Goal: Task Accomplishment & Management: Complete application form

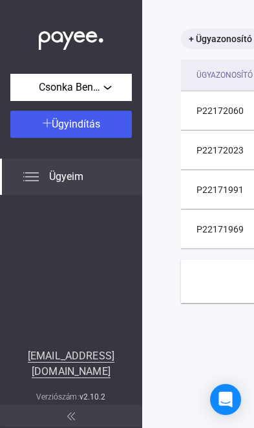
scroll to position [61, 0]
click at [71, 128] on span "Ügyindítás" at bounding box center [76, 124] width 49 height 12
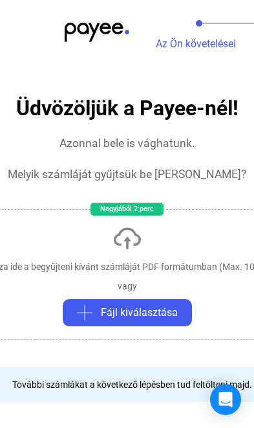
click at [137, 315] on span "Fájl kiválasztása" at bounding box center [139, 313] width 77 height 16
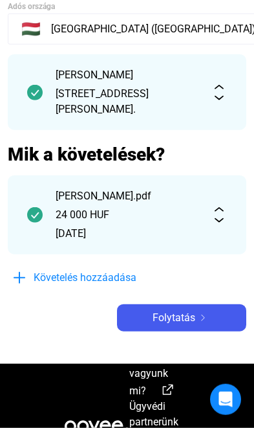
scroll to position [96, 0]
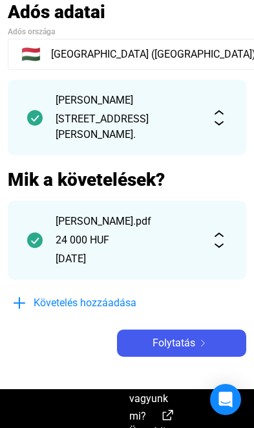
click at [175, 347] on span "Folytatás" at bounding box center [174, 343] width 43 height 16
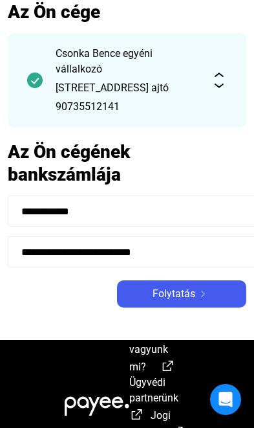
click at [186, 301] on span "Folytatás" at bounding box center [174, 294] width 43 height 16
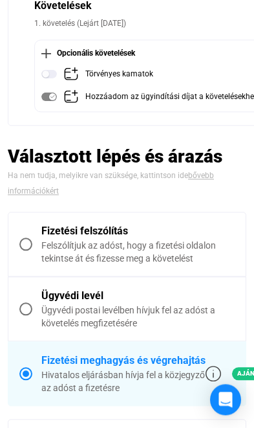
scroll to position [199, 0]
click at [28, 246] on span at bounding box center [25, 243] width 13 height 13
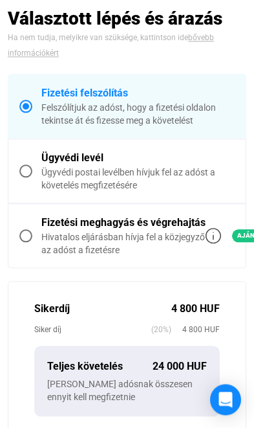
scroll to position [254, 0]
click at [20, 235] on span at bounding box center [25, 235] width 13 height 13
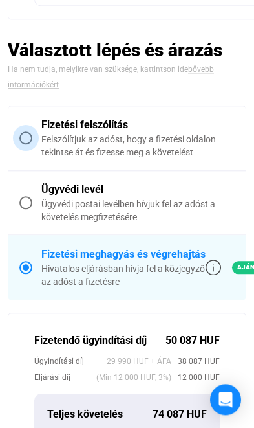
scroll to position [305, 0]
click at [23, 144] on label "Fizetési felszólítás Felszólítjuk az adóst, hogy a fizetési oldalon tekintse át…" at bounding box center [126, 137] width 237 height 63
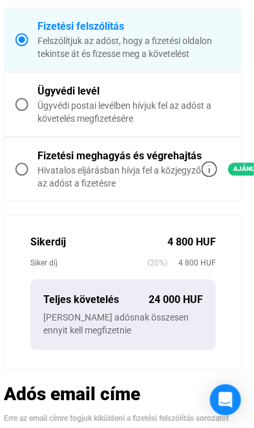
scroll to position [321, 5]
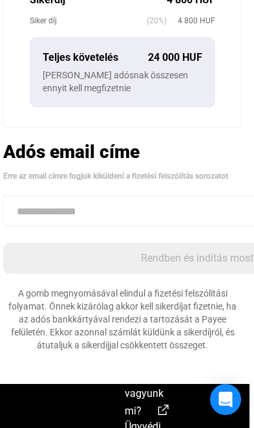
click at [73, 202] on input at bounding box center [197, 210] width 388 height 31
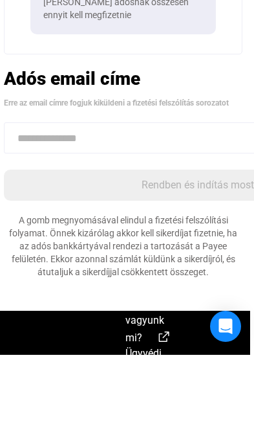
click at [55, 195] on input at bounding box center [198, 210] width 388 height 31
paste input "**********"
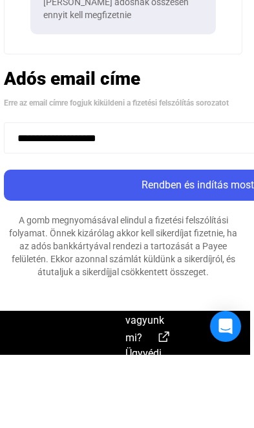
type input "**********"
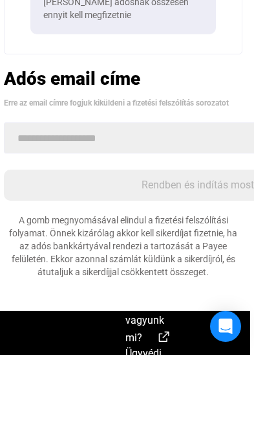
scroll to position [636, 5]
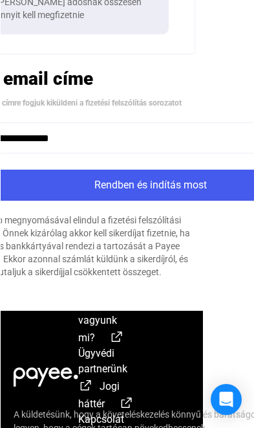
click at [189, 185] on div "Rendben és indítás most" at bounding box center [150, 185] width 380 height 16
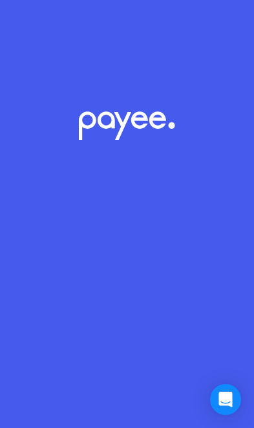
scroll to position [71, 0]
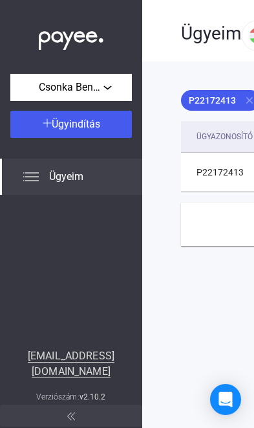
click at [86, 126] on span "Ügyindítás" at bounding box center [76, 124] width 49 height 12
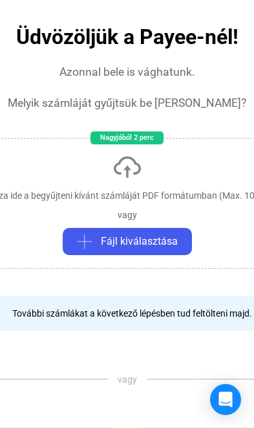
click at [131, 243] on span "Fájl kiválasztása" at bounding box center [139, 242] width 77 height 16
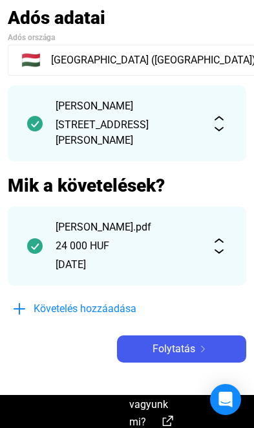
scroll to position [91, 0]
